Goal: Transaction & Acquisition: Purchase product/service

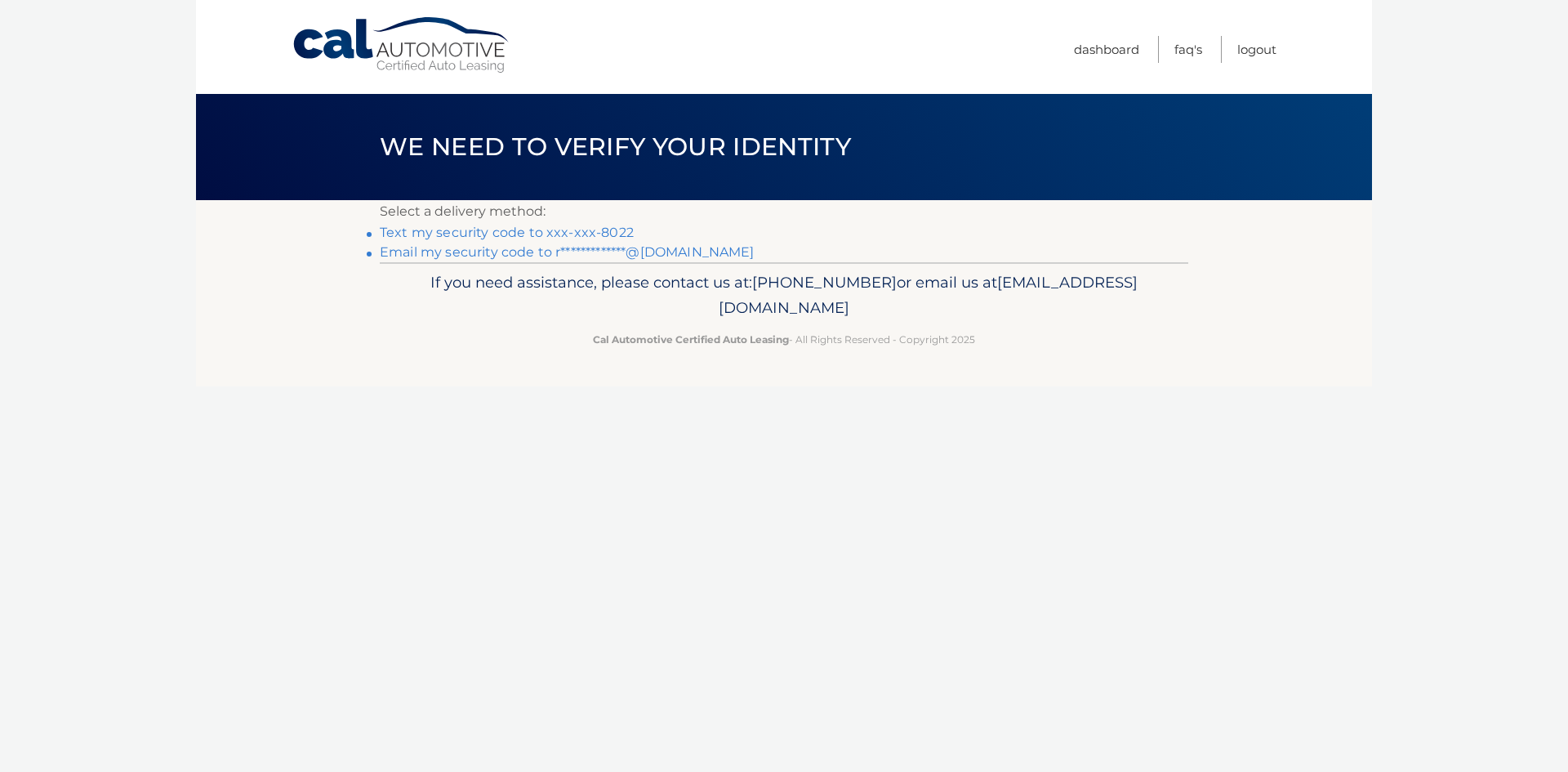
click at [610, 234] on link "Text my security code to xxx-xxx-8022" at bounding box center [506, 232] width 254 height 16
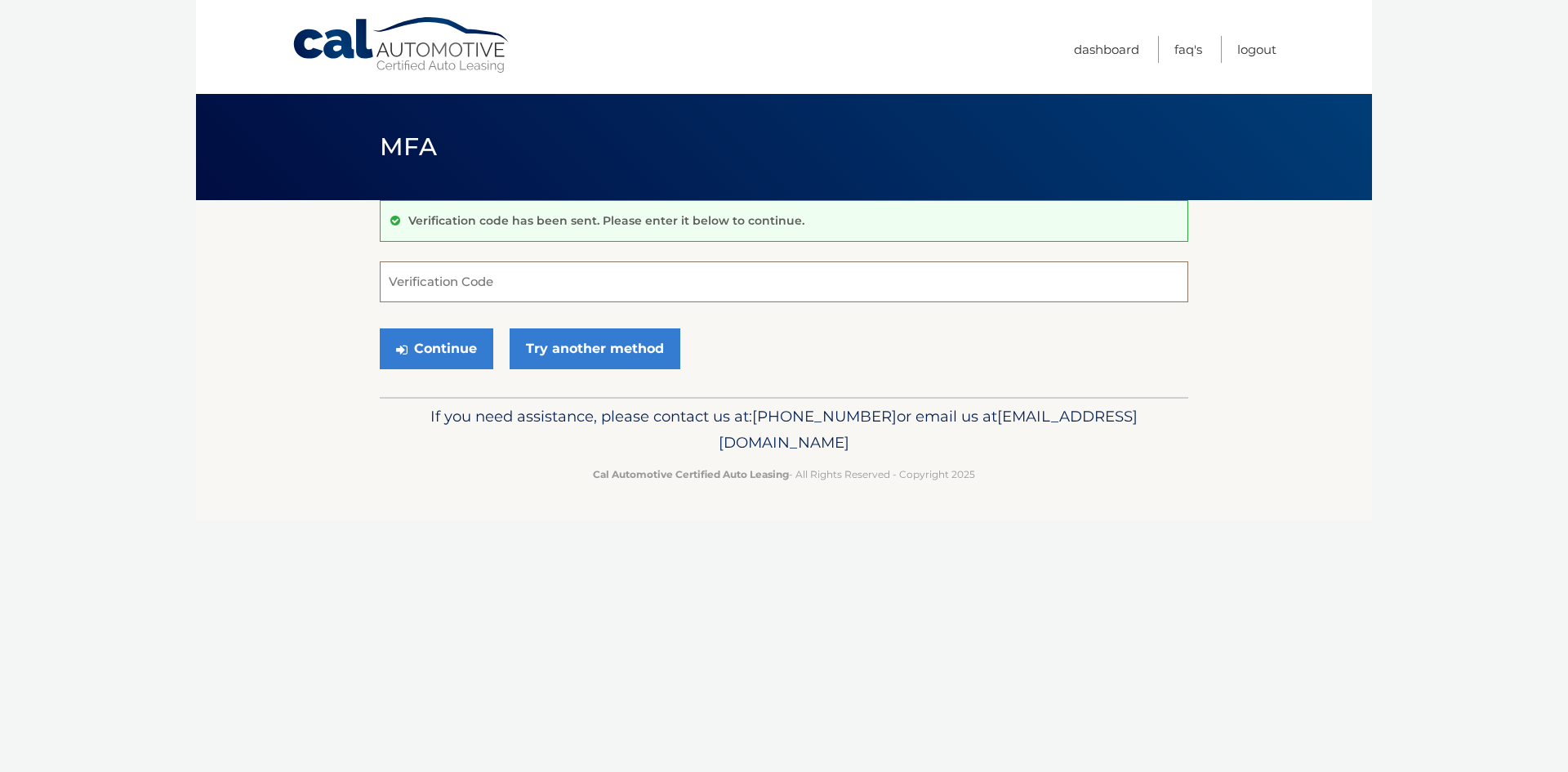
click at [621, 285] on input "Verification Code" at bounding box center [784, 281] width 808 height 41
type input "509680"
click at [468, 341] on button "Continue" at bounding box center [436, 349] width 114 height 41
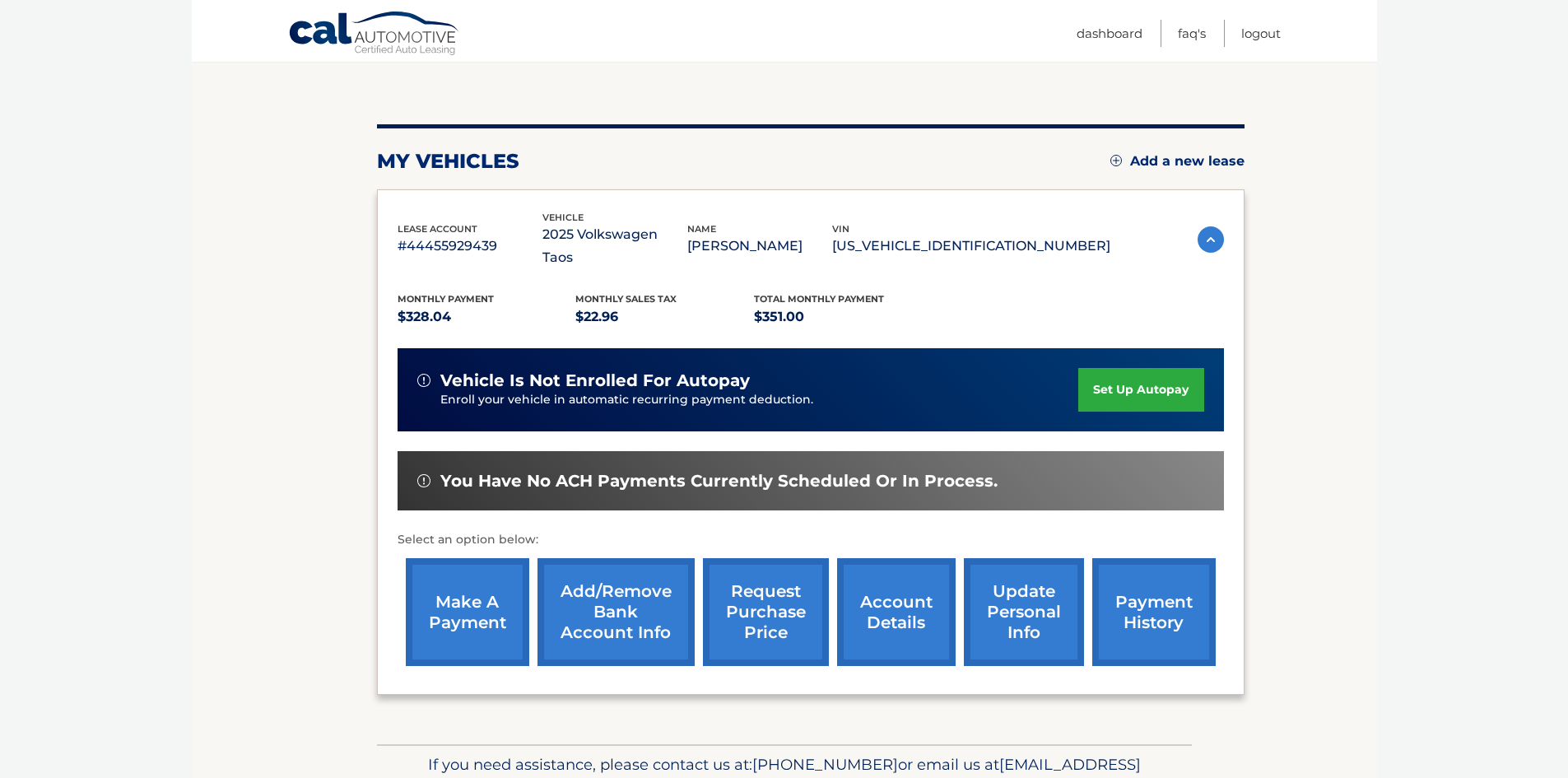
scroll to position [164, 0]
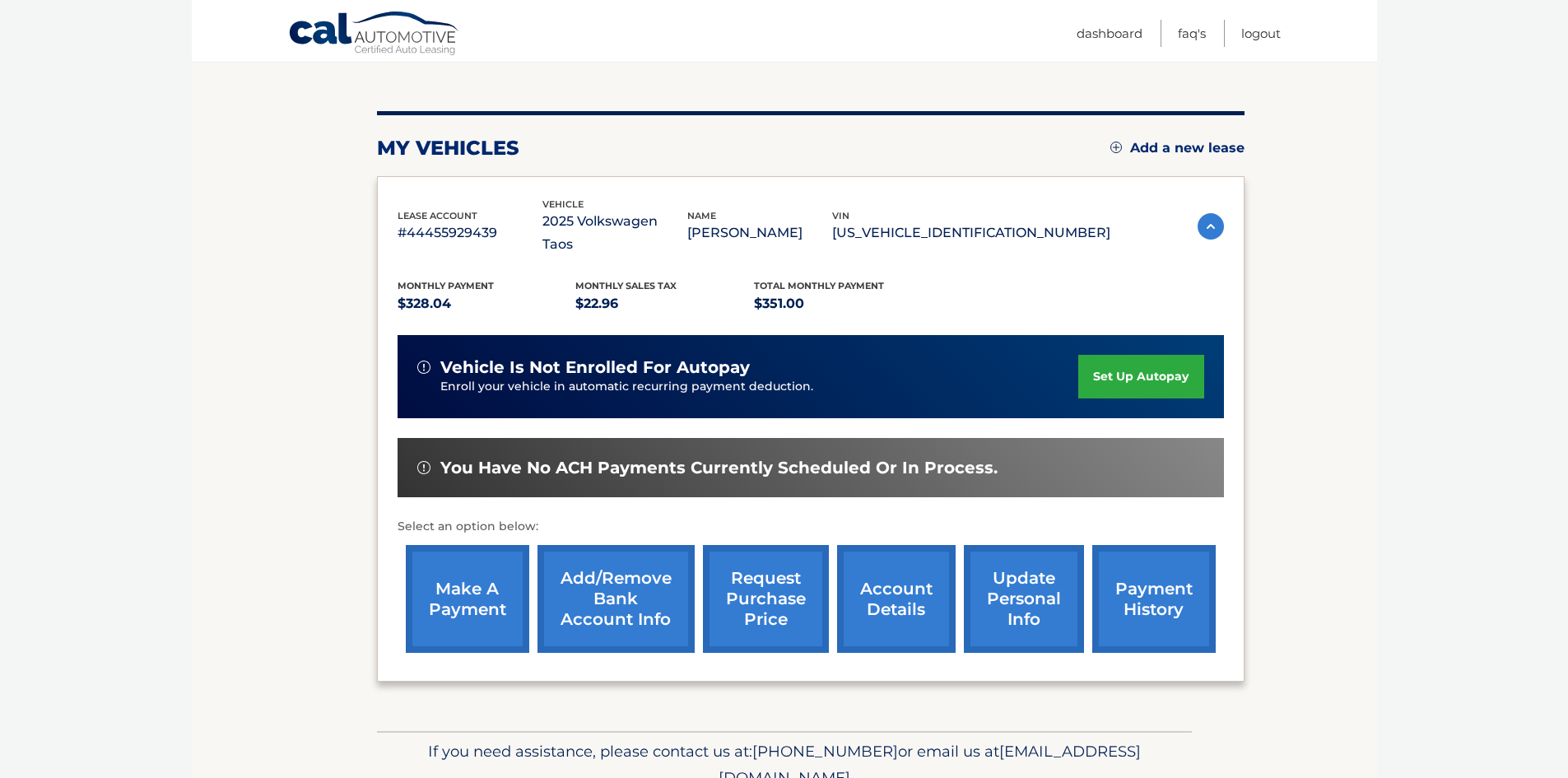
click at [464, 610] on link "make a payment" at bounding box center [467, 599] width 123 height 108
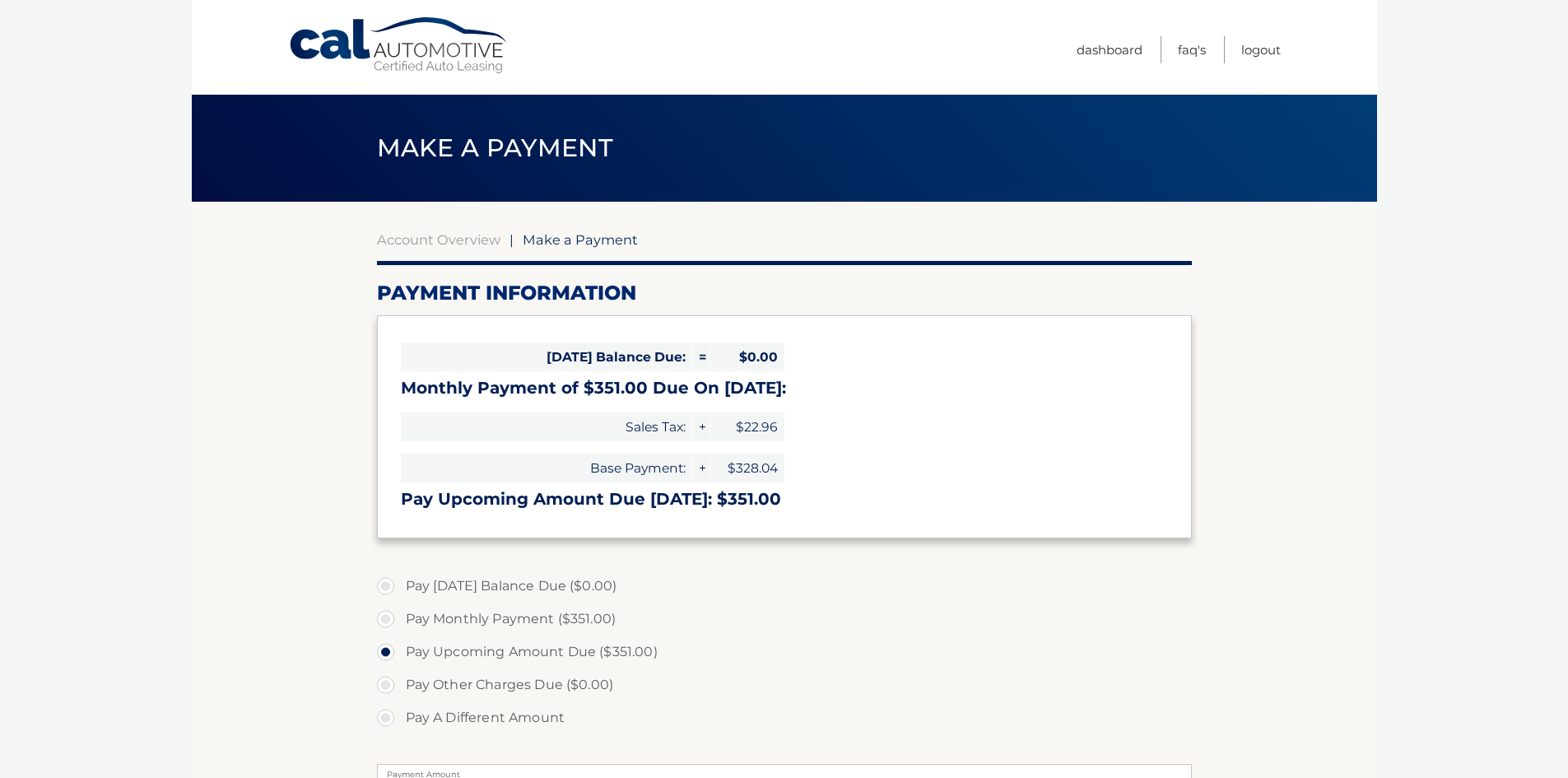
select select "YzQwYzc5YzQtMGNiMy00NzdkLThmY2QtMjMwYTBjZWRkYTRj"
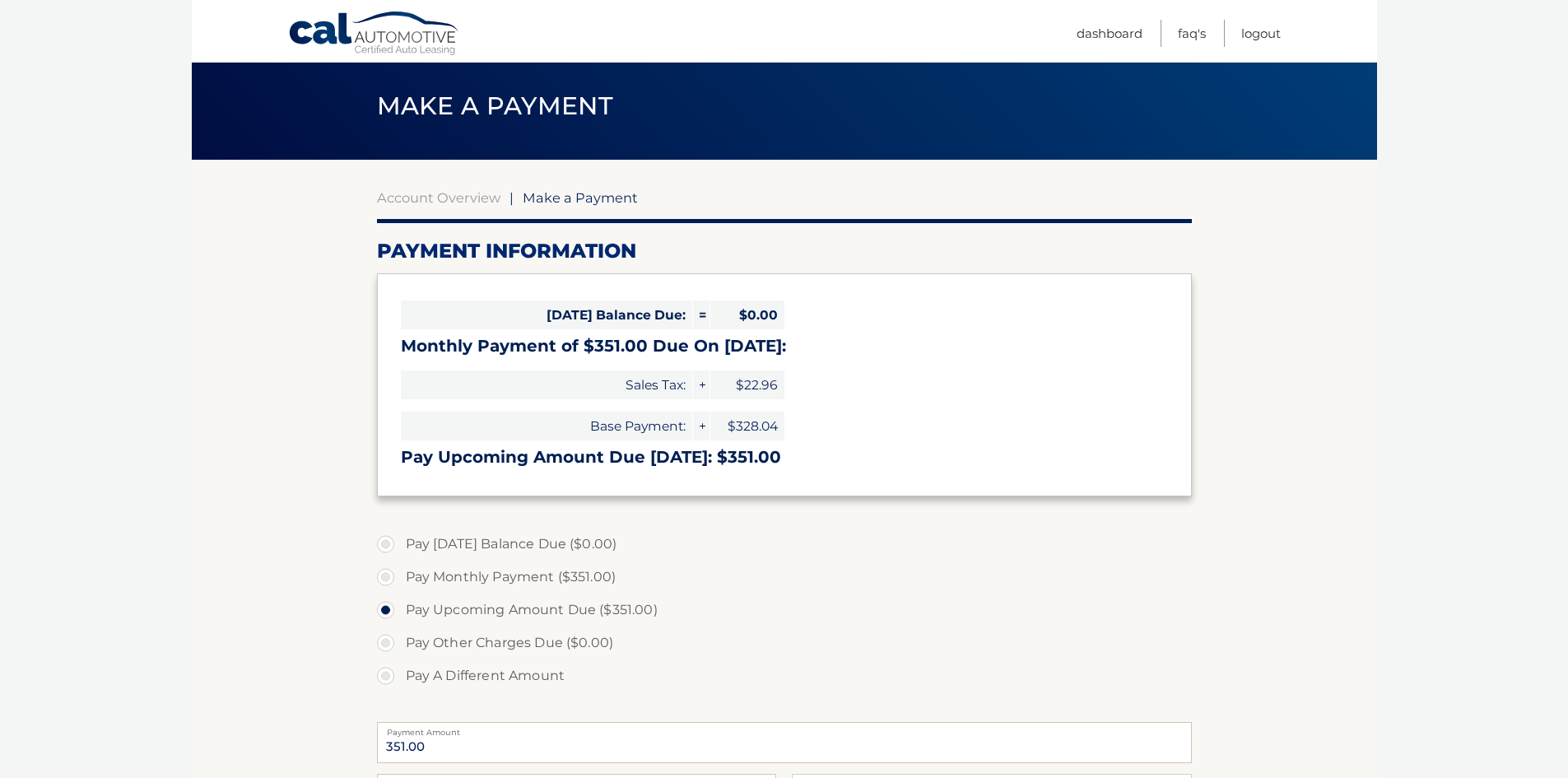
scroll to position [82, 0]
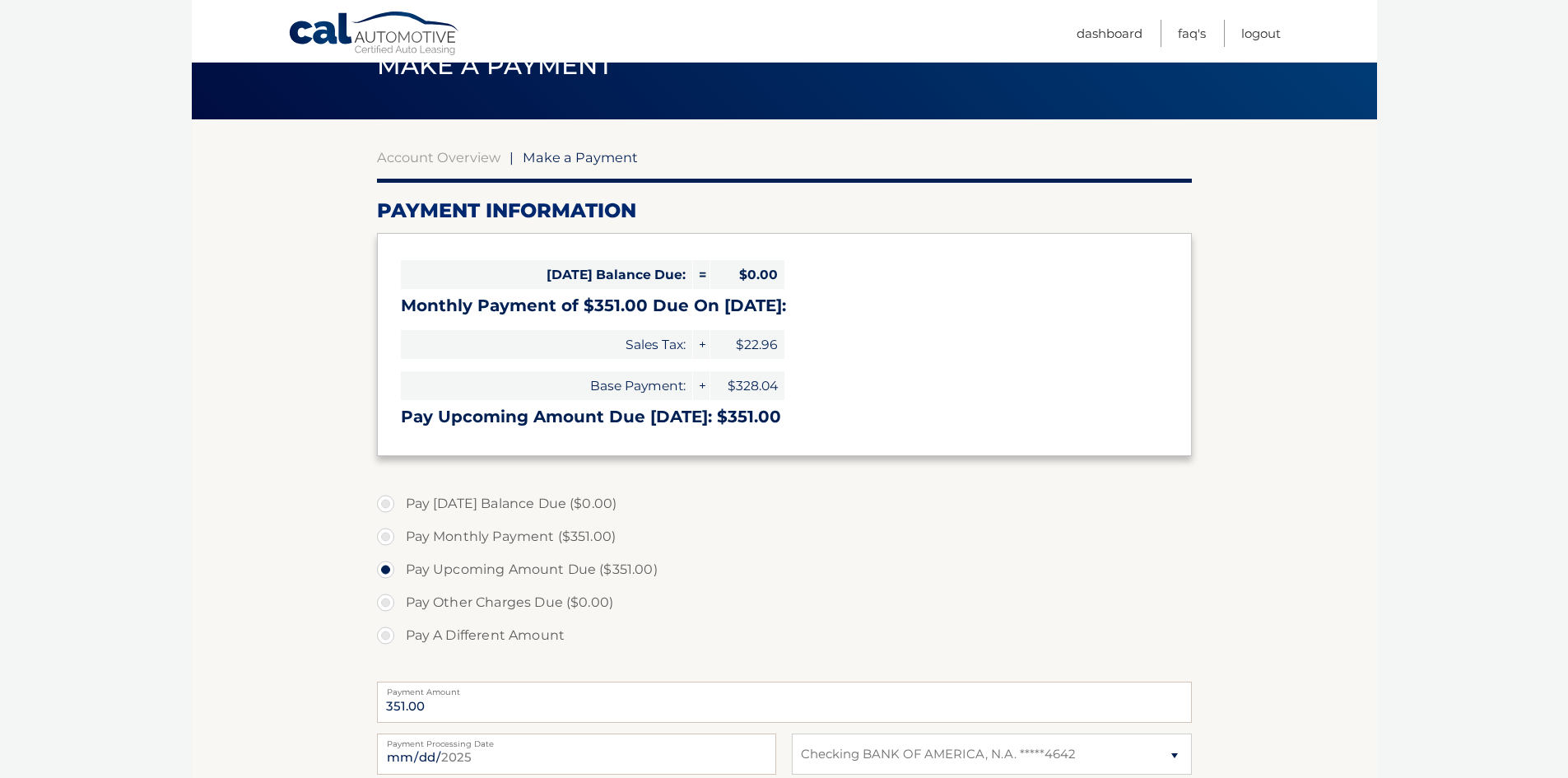
click at [382, 535] on label "Pay Monthly Payment ($351.00)" at bounding box center [784, 537] width 815 height 33
click at [384, 535] on input "Pay Monthly Payment ($351.00)" at bounding box center [392, 533] width 17 height 26
radio input "true"
click at [393, 568] on label "Pay Upcoming Amount Due ($351.00)" at bounding box center [784, 569] width 815 height 33
click at [393, 568] on input "Pay Upcoming Amount Due ($351.00)" at bounding box center [392, 566] width 17 height 26
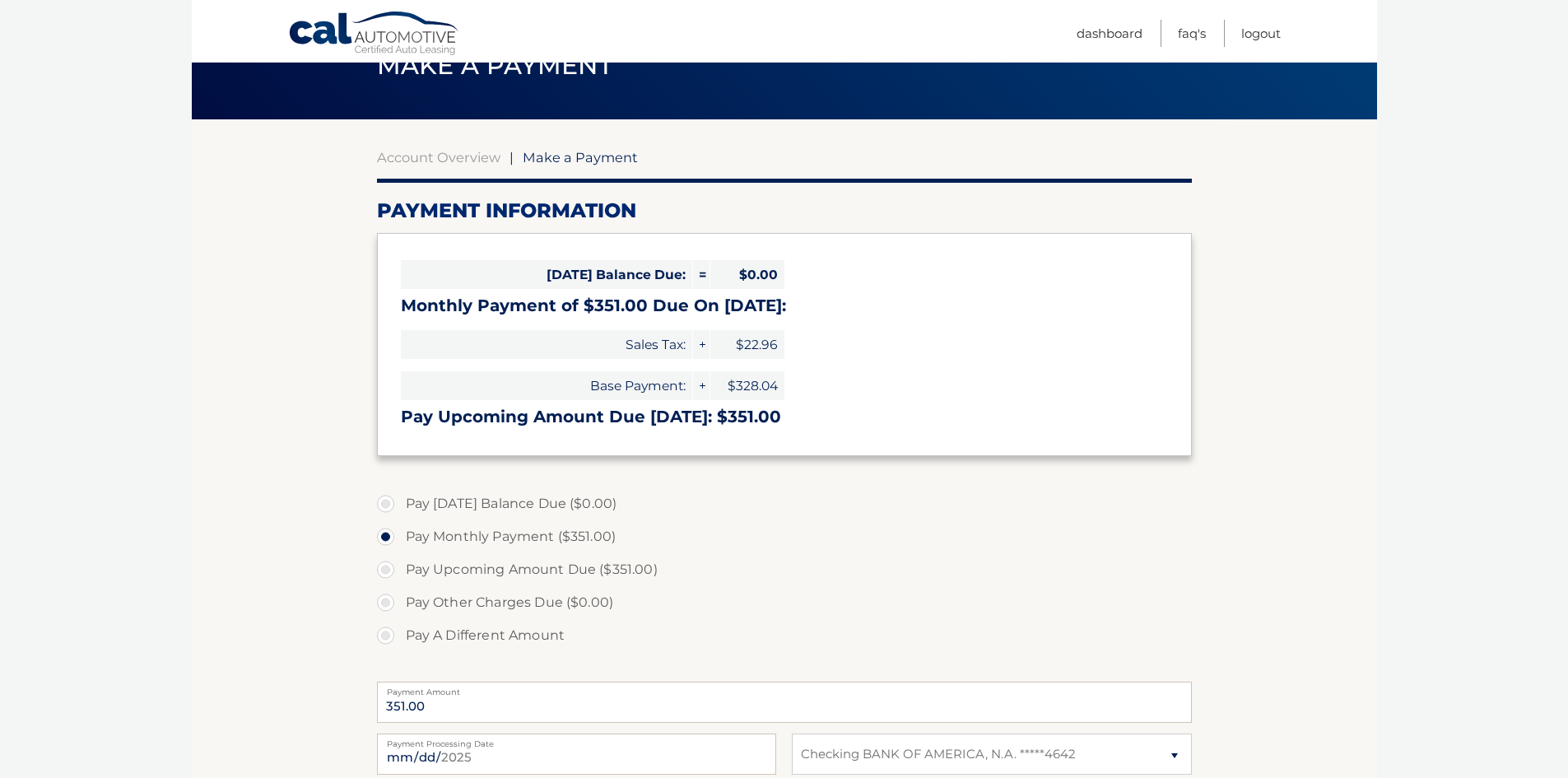
radio input "true"
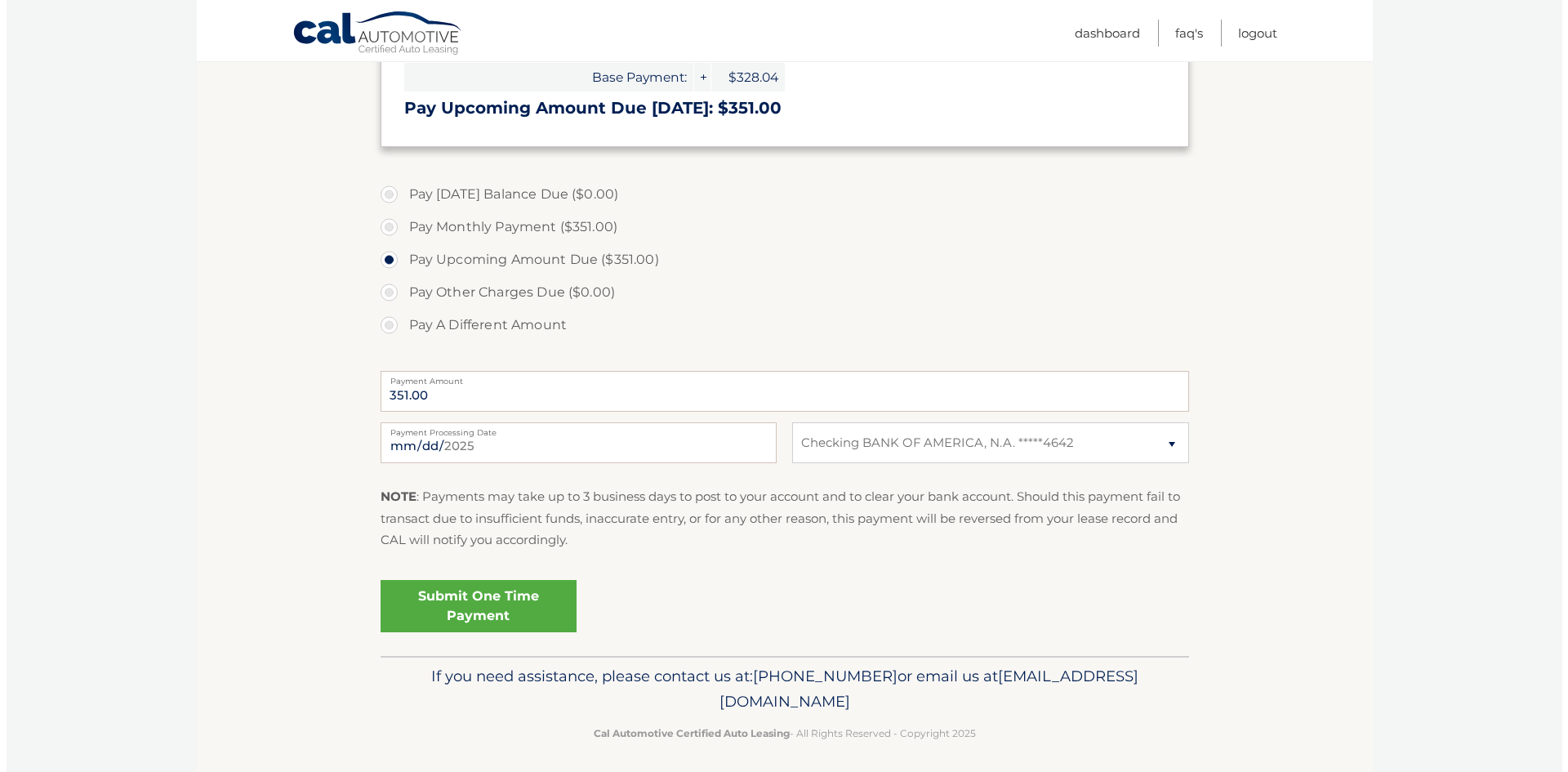
scroll to position [395, 0]
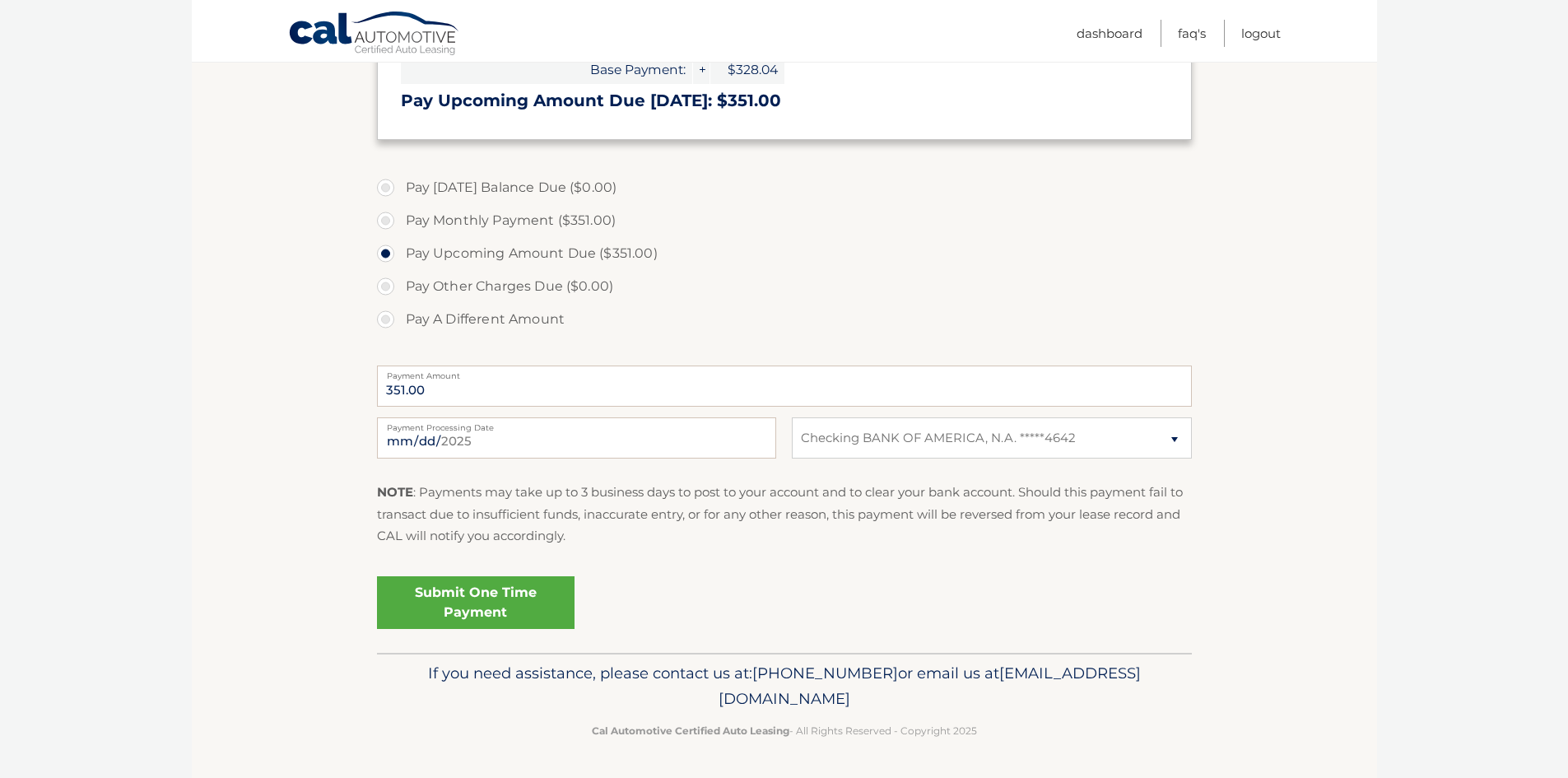
click at [538, 618] on link "Submit One Time Payment" at bounding box center [476, 603] width 198 height 53
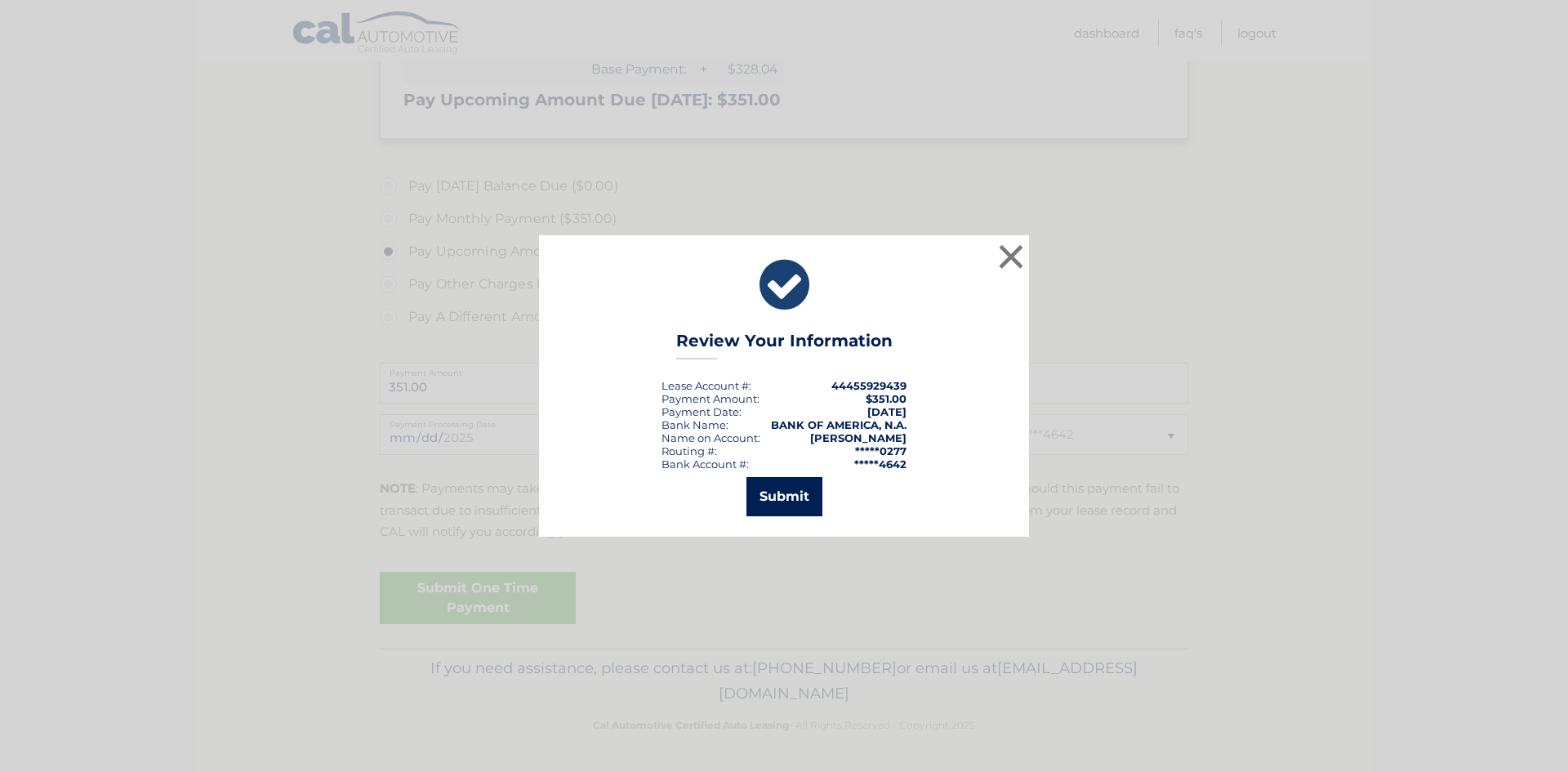
click at [780, 504] on button "Submit" at bounding box center [784, 497] width 76 height 39
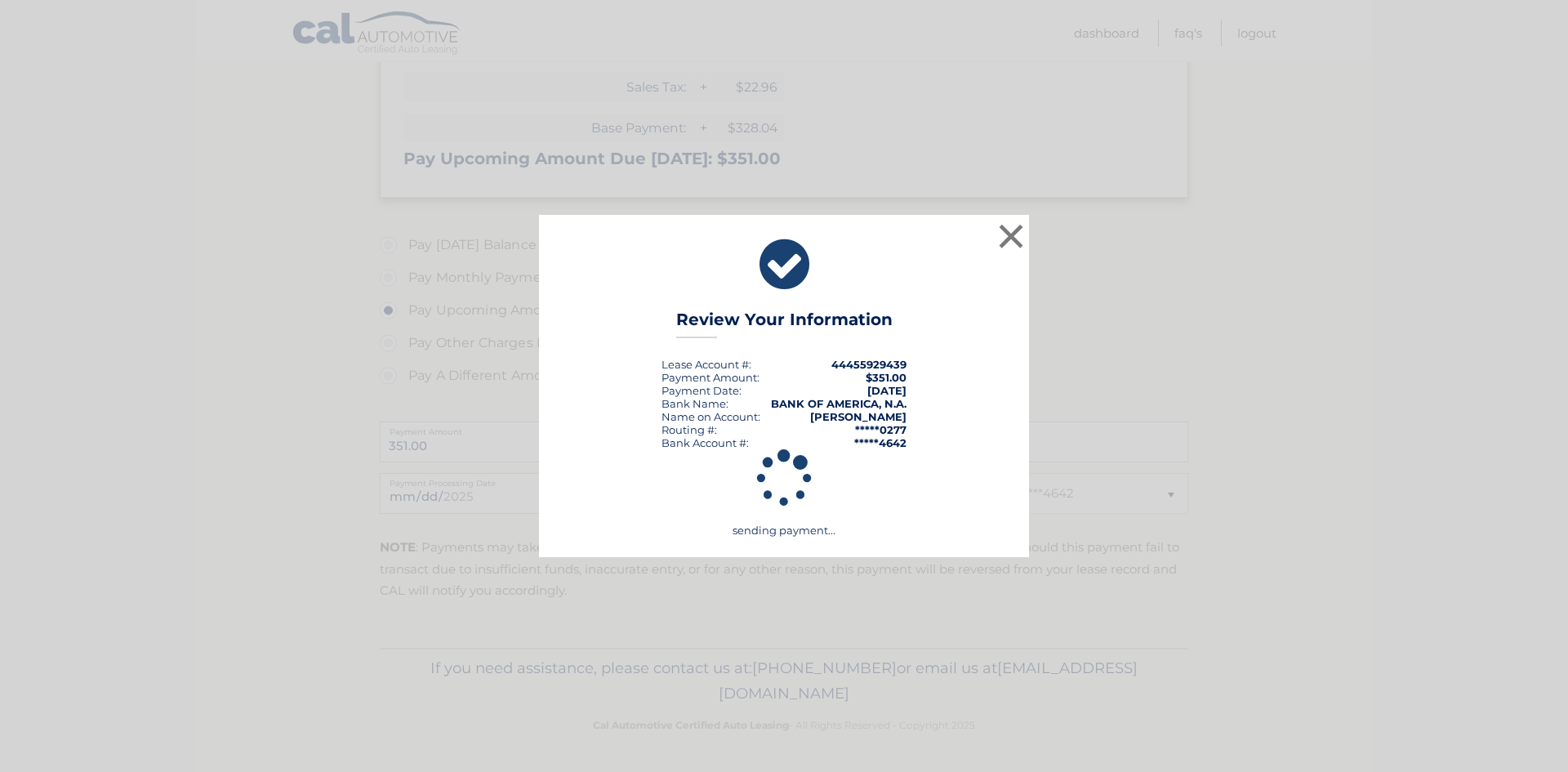
scroll to position [337, 0]
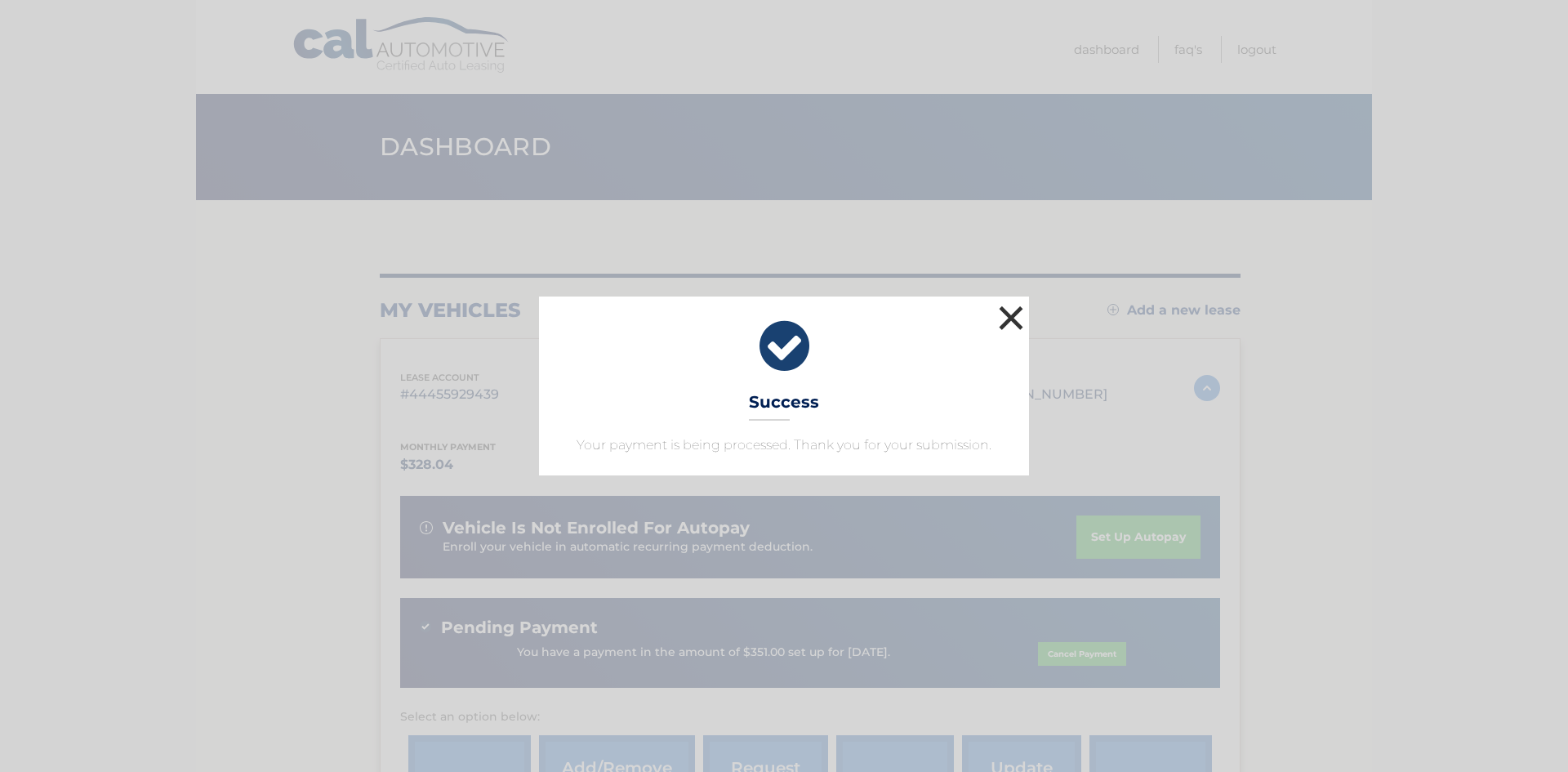
click at [1018, 320] on button "×" at bounding box center [1010, 317] width 32 height 32
